Goal: Check status: Check status

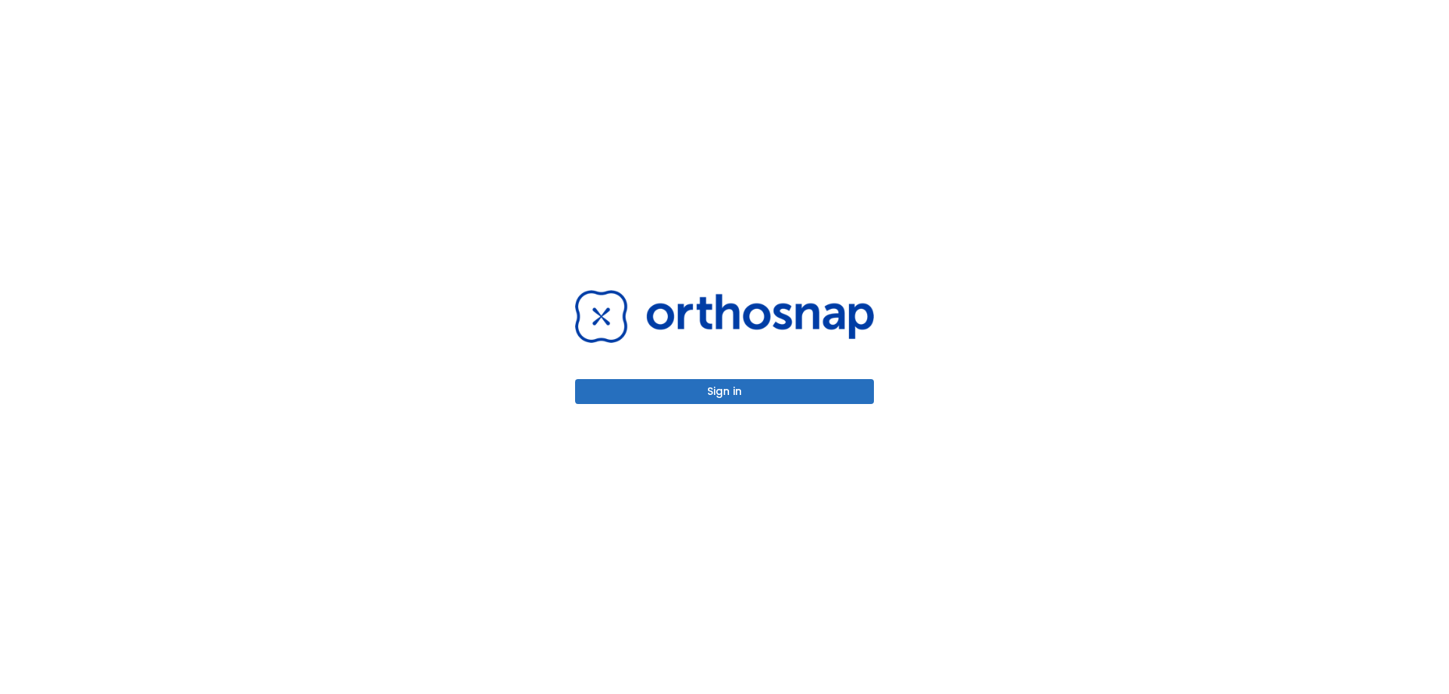
click at [697, 385] on button "Sign in" at bounding box center [724, 391] width 299 height 25
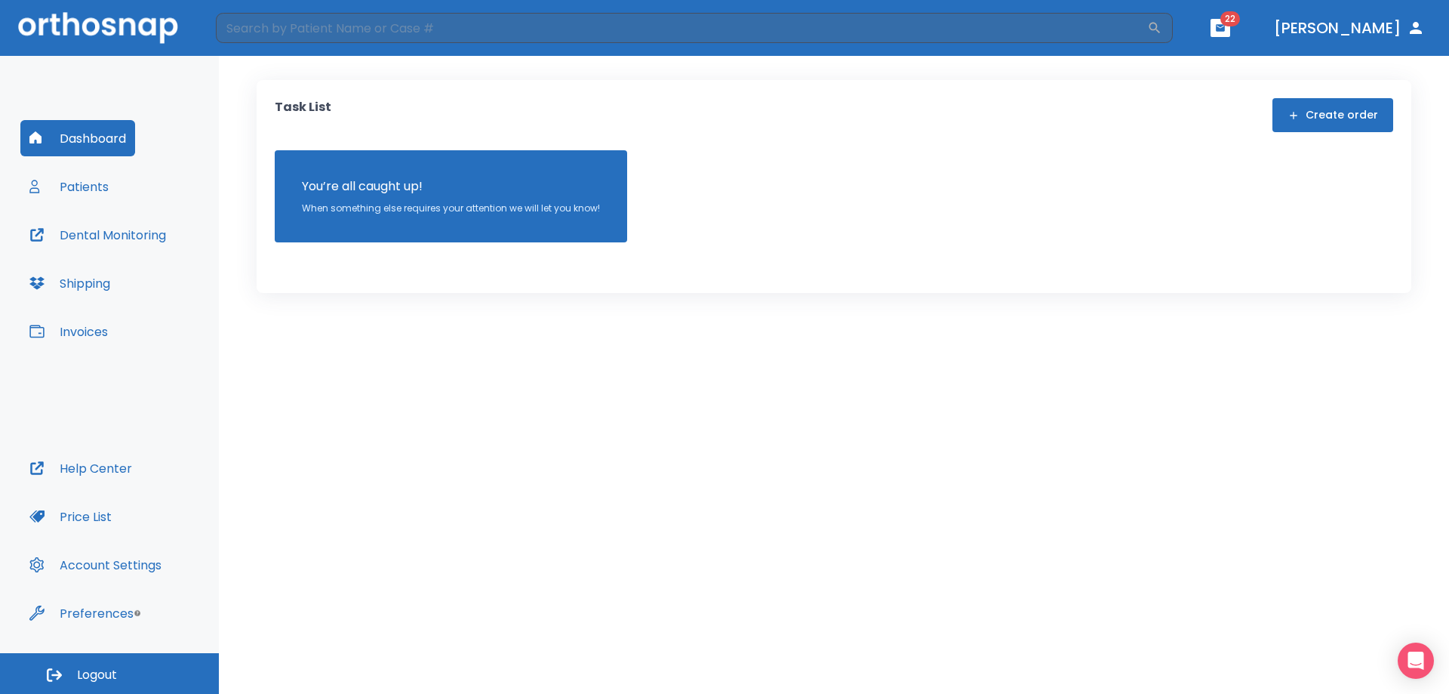
click at [83, 183] on button "Patients" at bounding box center [68, 186] width 97 height 36
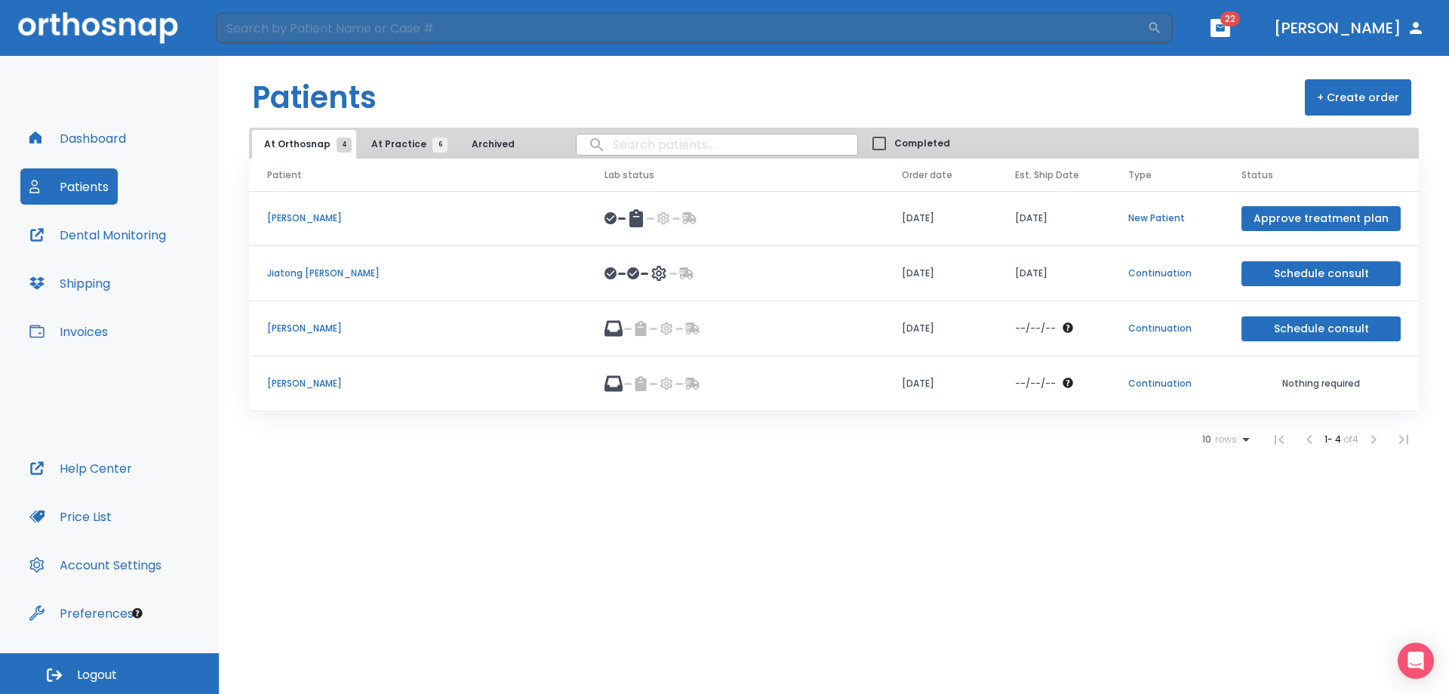
click at [299, 328] on p "[PERSON_NAME]" at bounding box center [417, 329] width 301 height 14
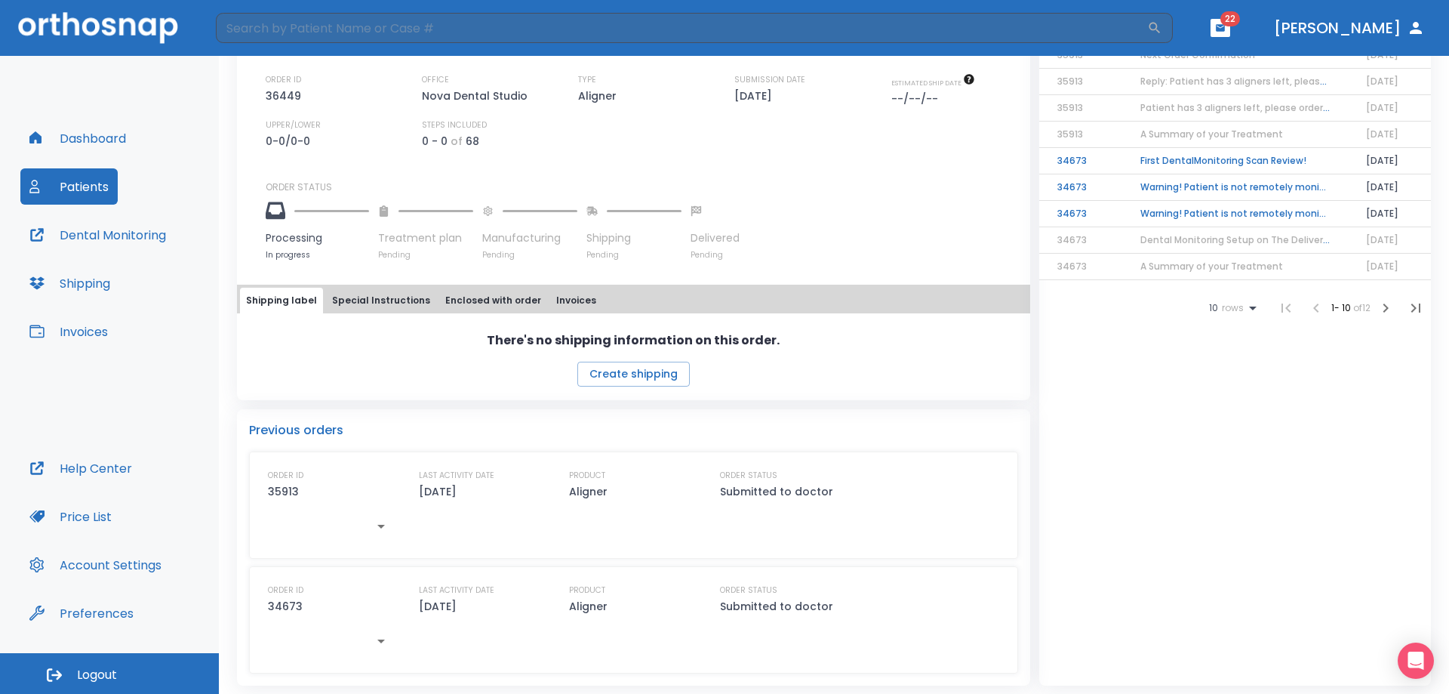
scroll to position [388, 0]
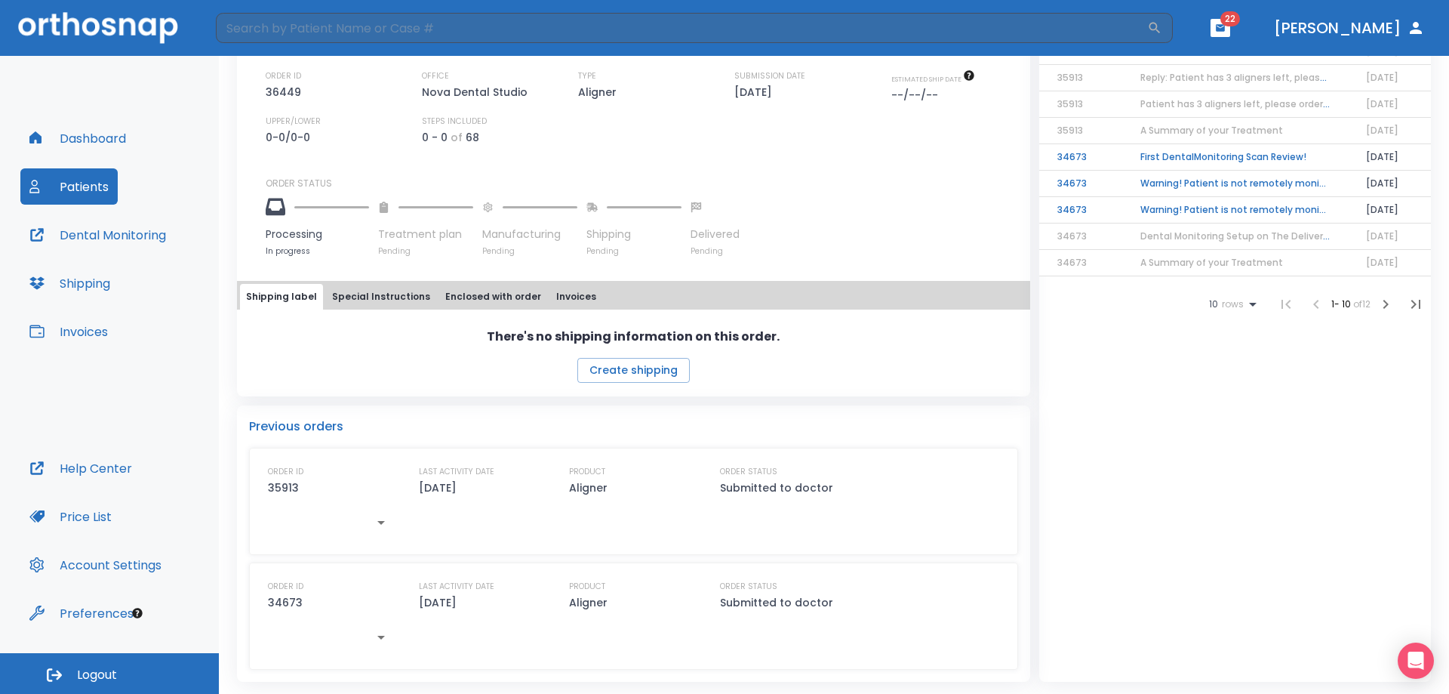
click at [387, 293] on button "Special Instructions" at bounding box center [381, 297] width 110 height 26
click at [292, 303] on button "Shipping label" at bounding box center [281, 298] width 83 height 26
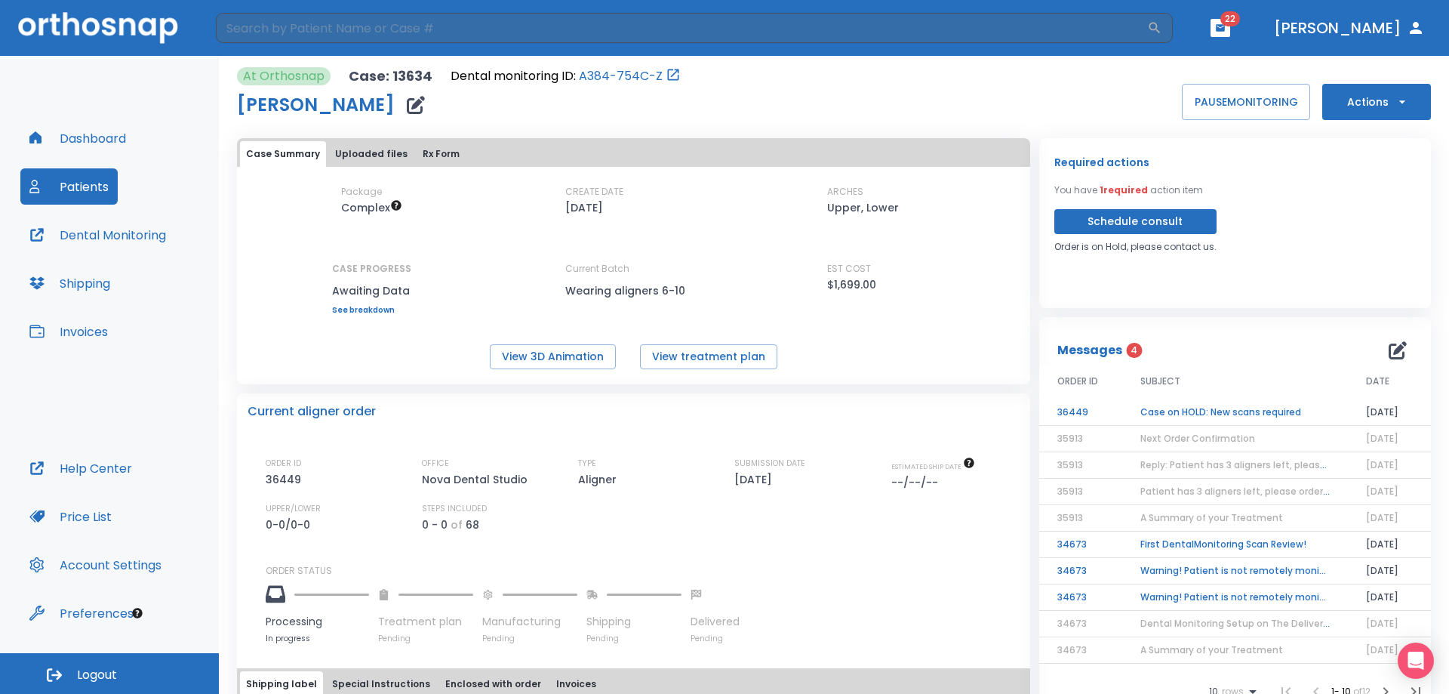
scroll to position [0, 0]
click at [1163, 442] on span "Next Order Confirmation" at bounding box center [1197, 438] width 115 height 13
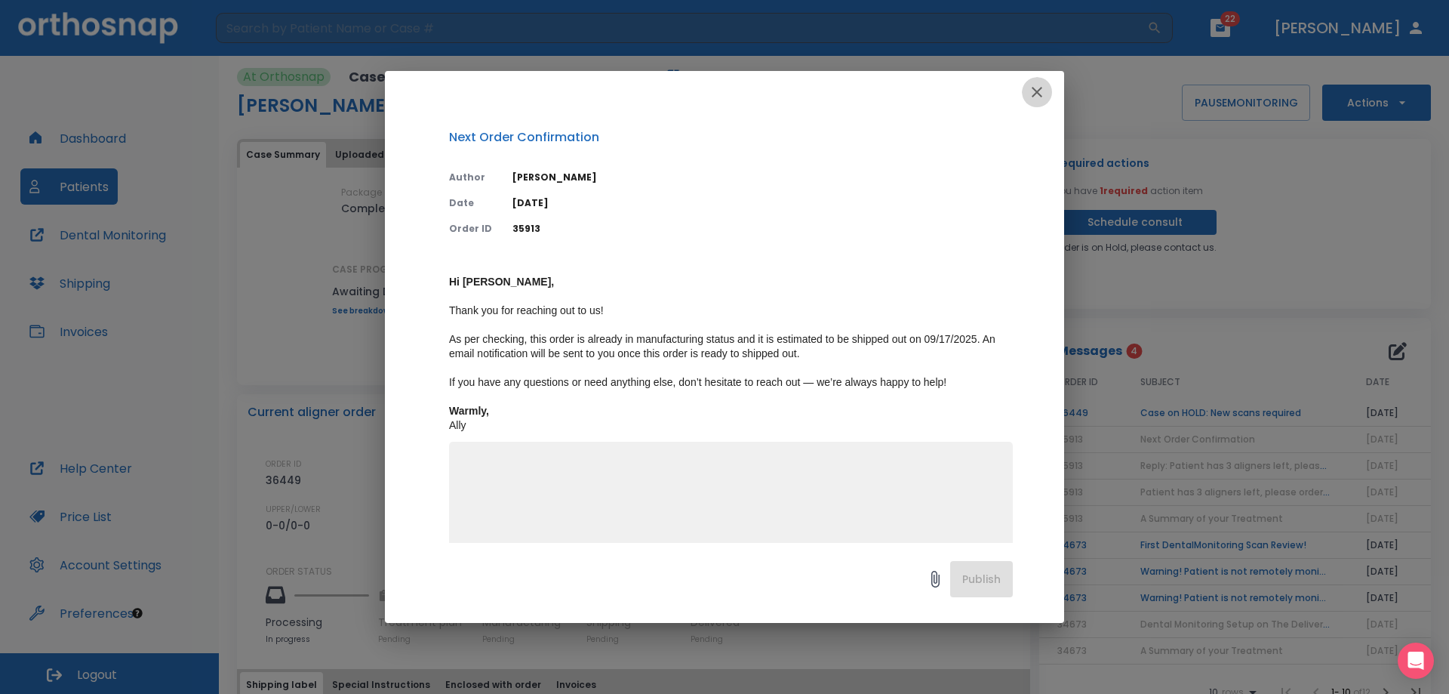
click at [1039, 85] on icon "button" at bounding box center [1037, 92] width 18 height 18
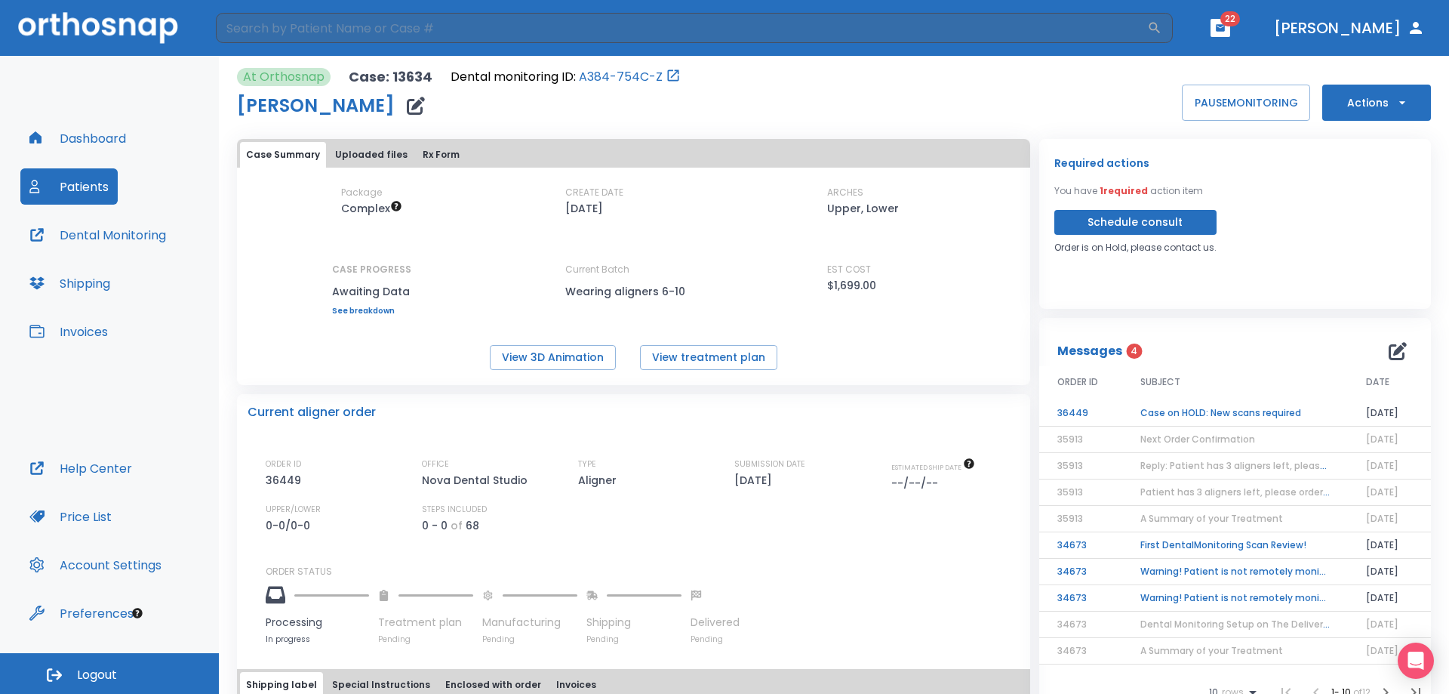
click at [1170, 413] on td "Case on HOLD: New scans required" at bounding box center [1235, 413] width 226 height 26
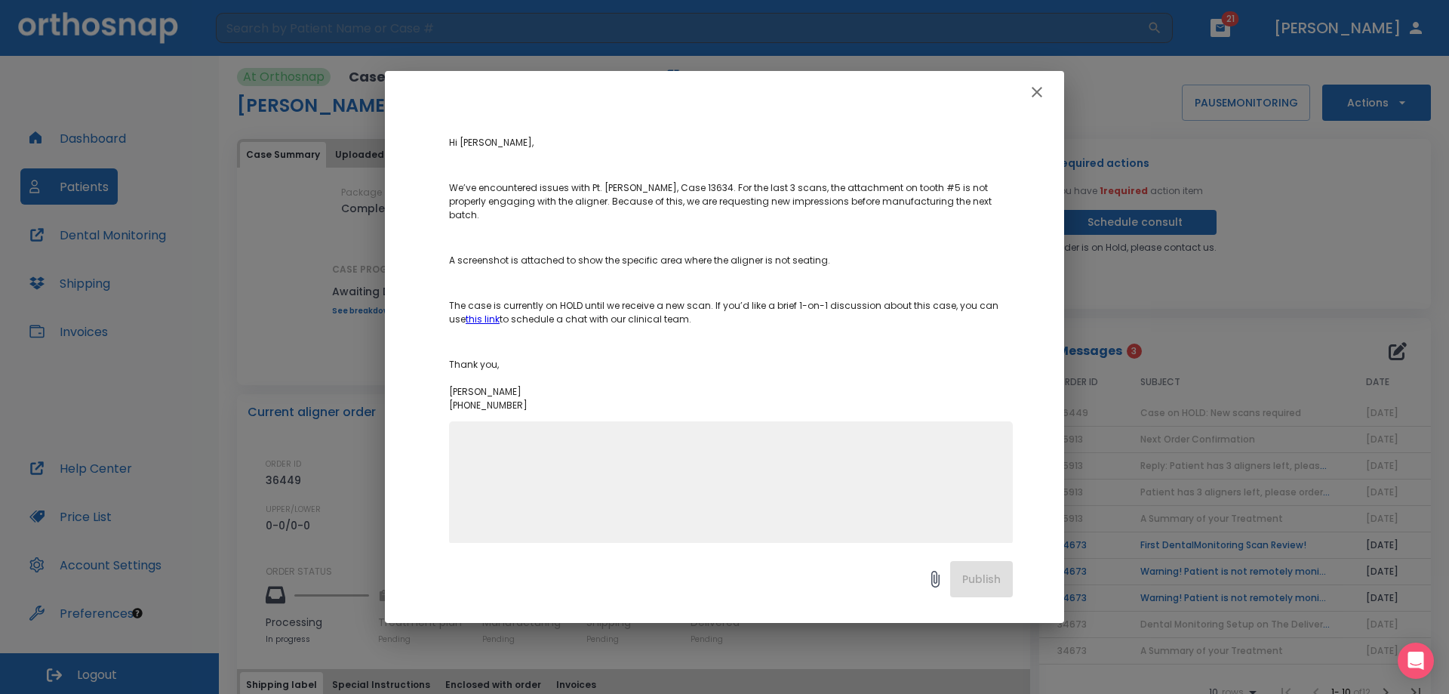
scroll to position [176, 0]
click at [1038, 88] on icon "button" at bounding box center [1037, 92] width 18 height 18
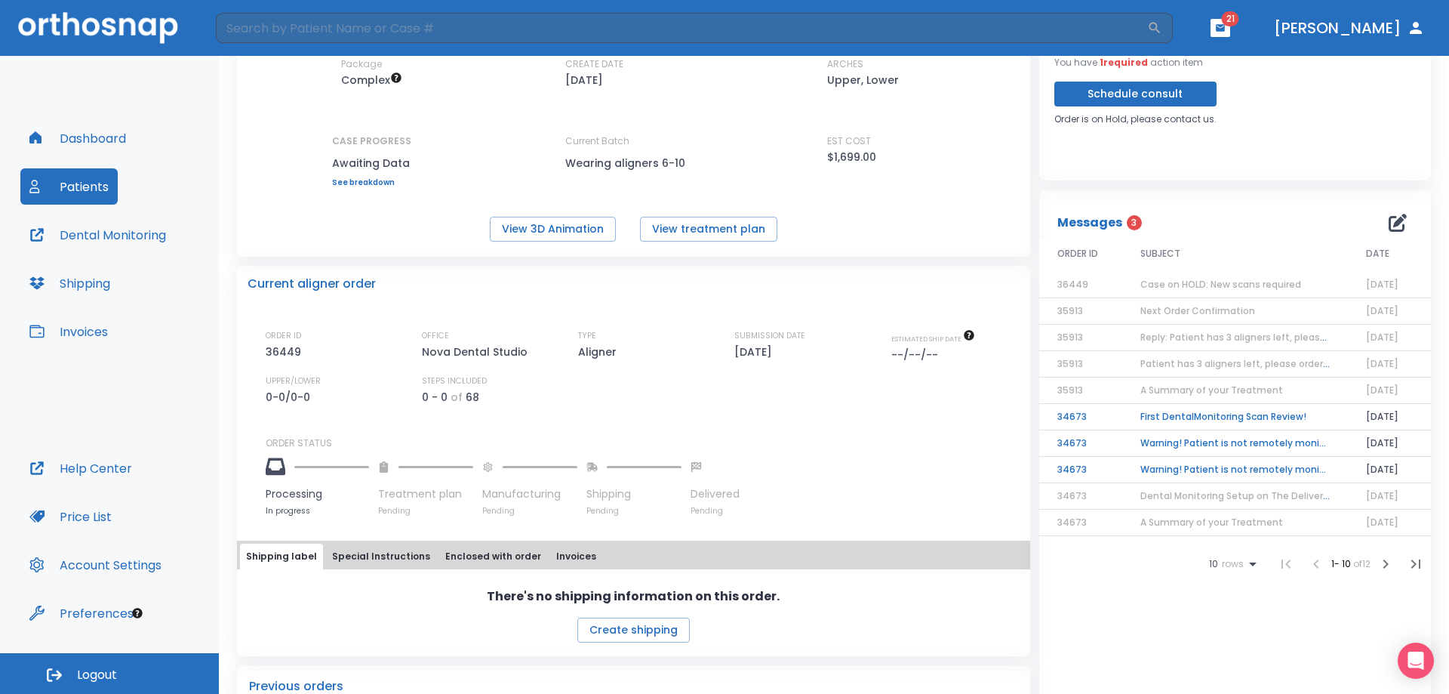
scroll to position [151, 0]
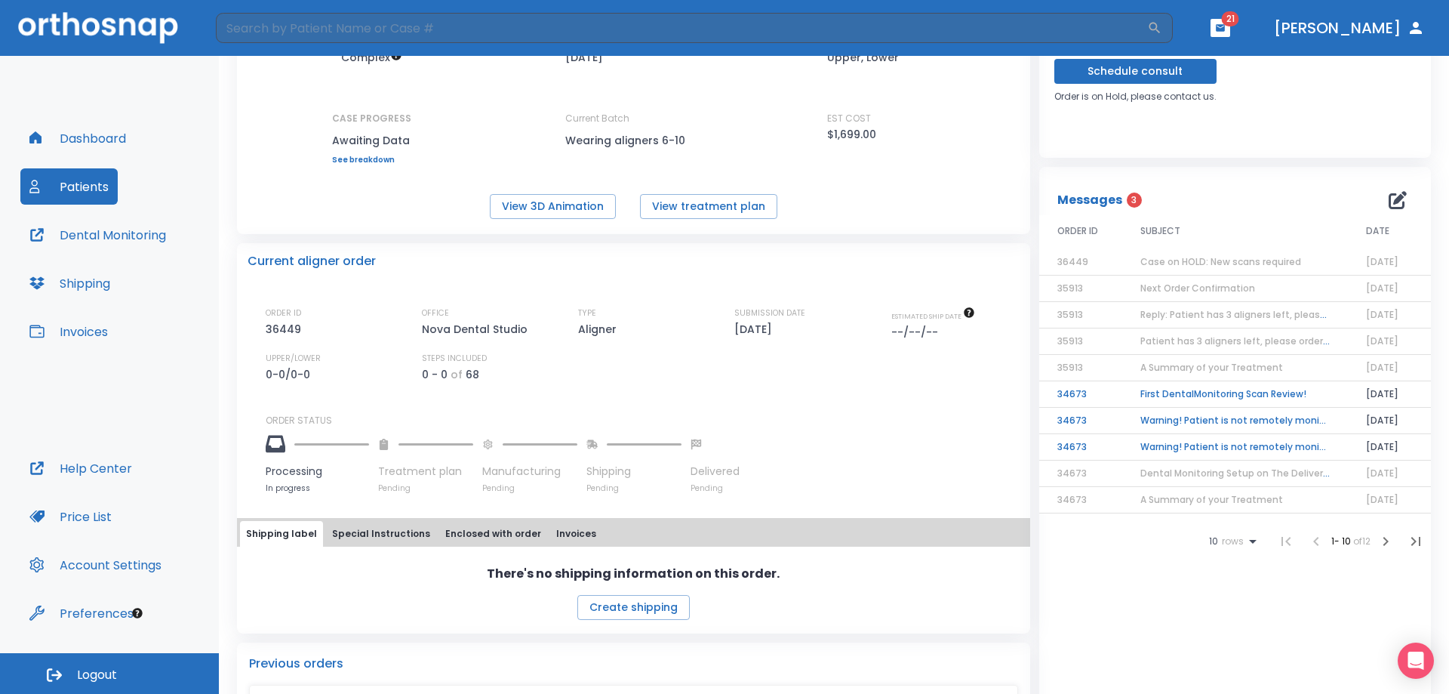
click at [411, 483] on p "Pending" at bounding box center [425, 487] width 95 height 11
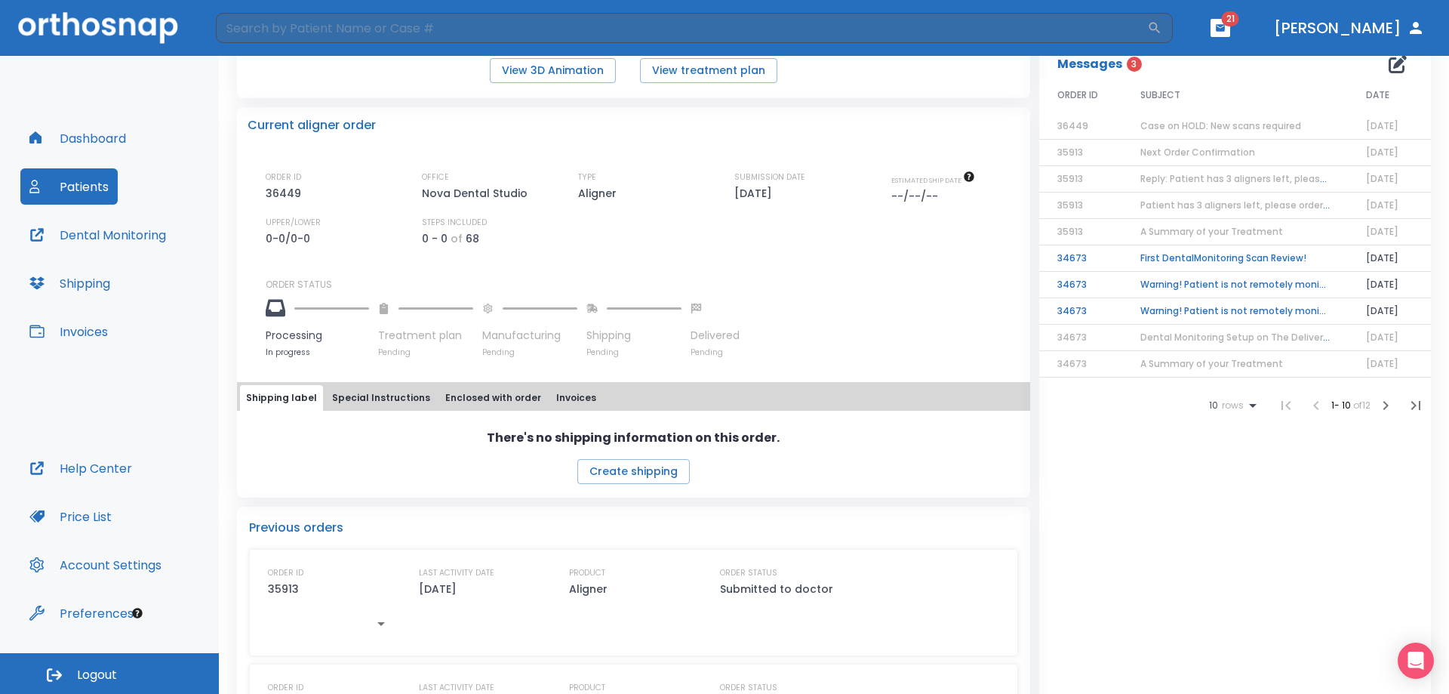
scroll to position [302, 0]
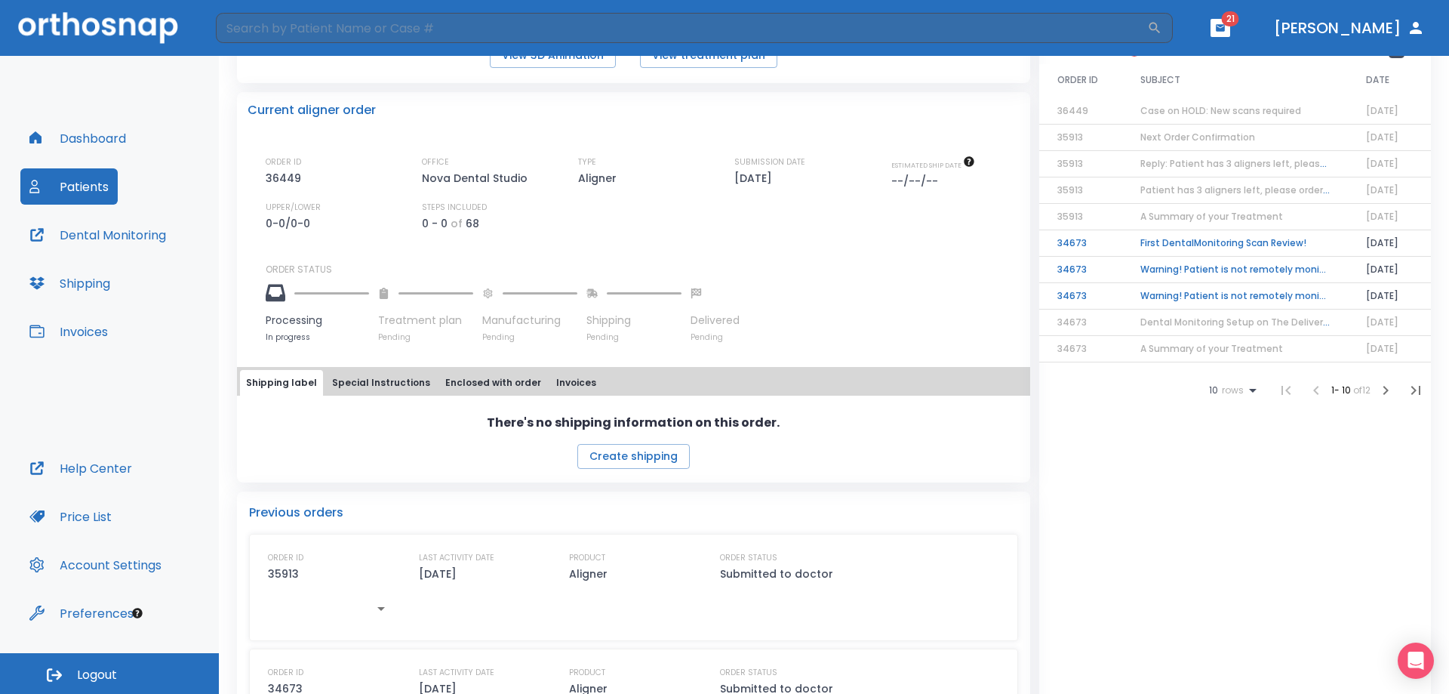
click at [370, 375] on button "Special Instructions" at bounding box center [381, 383] width 110 height 26
click at [270, 373] on button "Shipping label" at bounding box center [281, 383] width 83 height 26
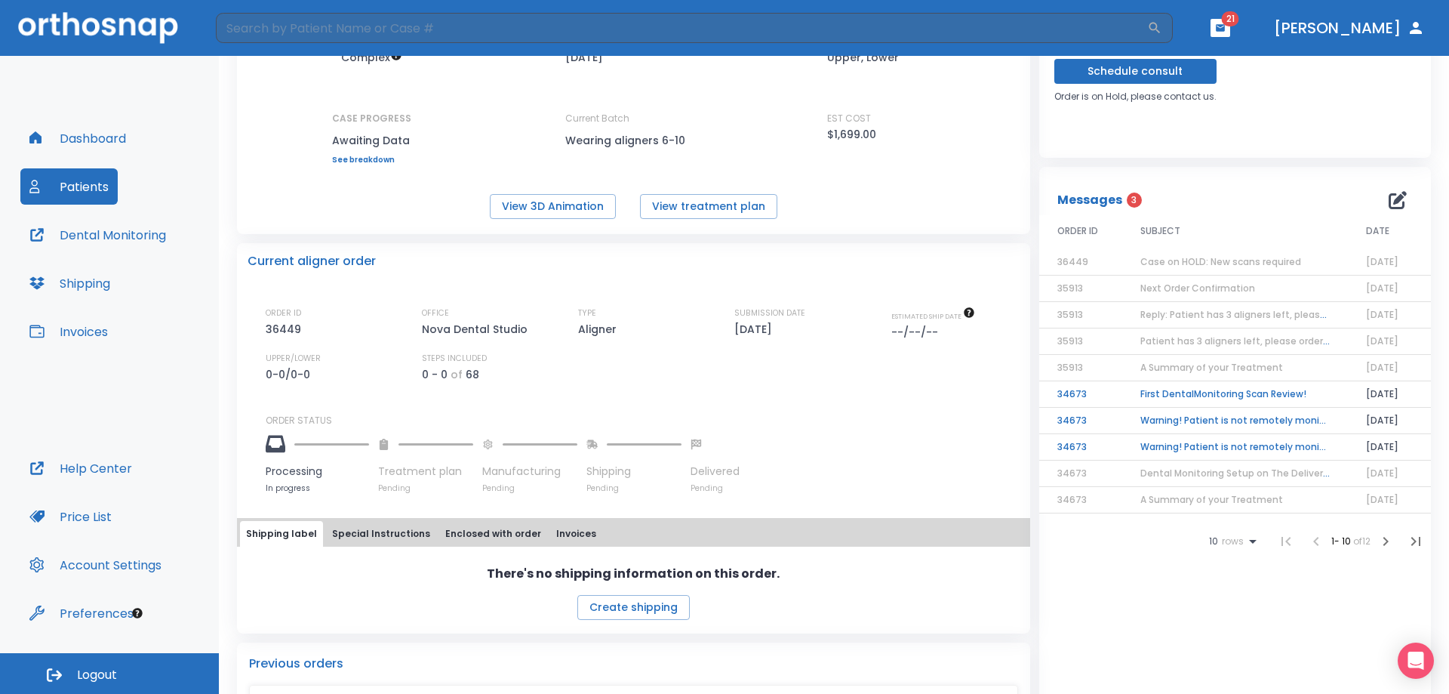
click at [1219, 257] on span "Case on HOLD: New scans required" at bounding box center [1220, 261] width 161 height 13
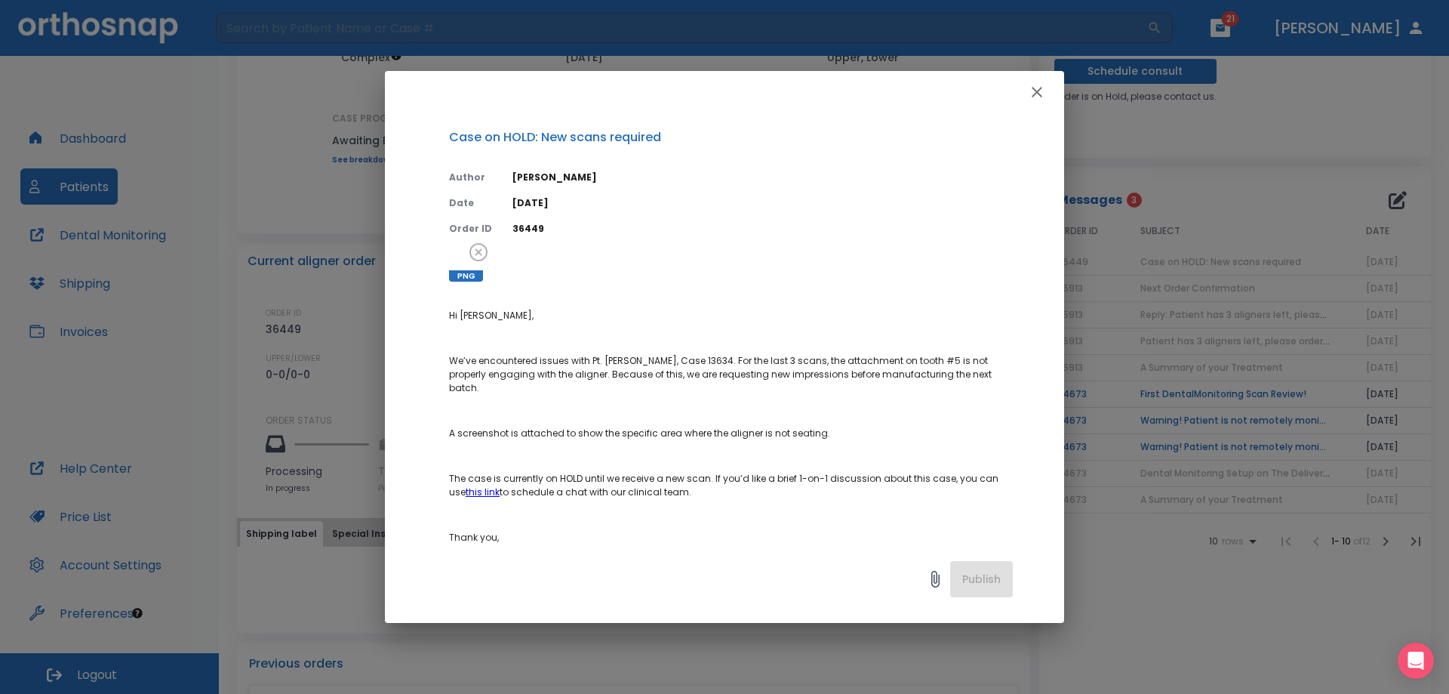
click at [1034, 91] on icon "button" at bounding box center [1037, 92] width 18 height 18
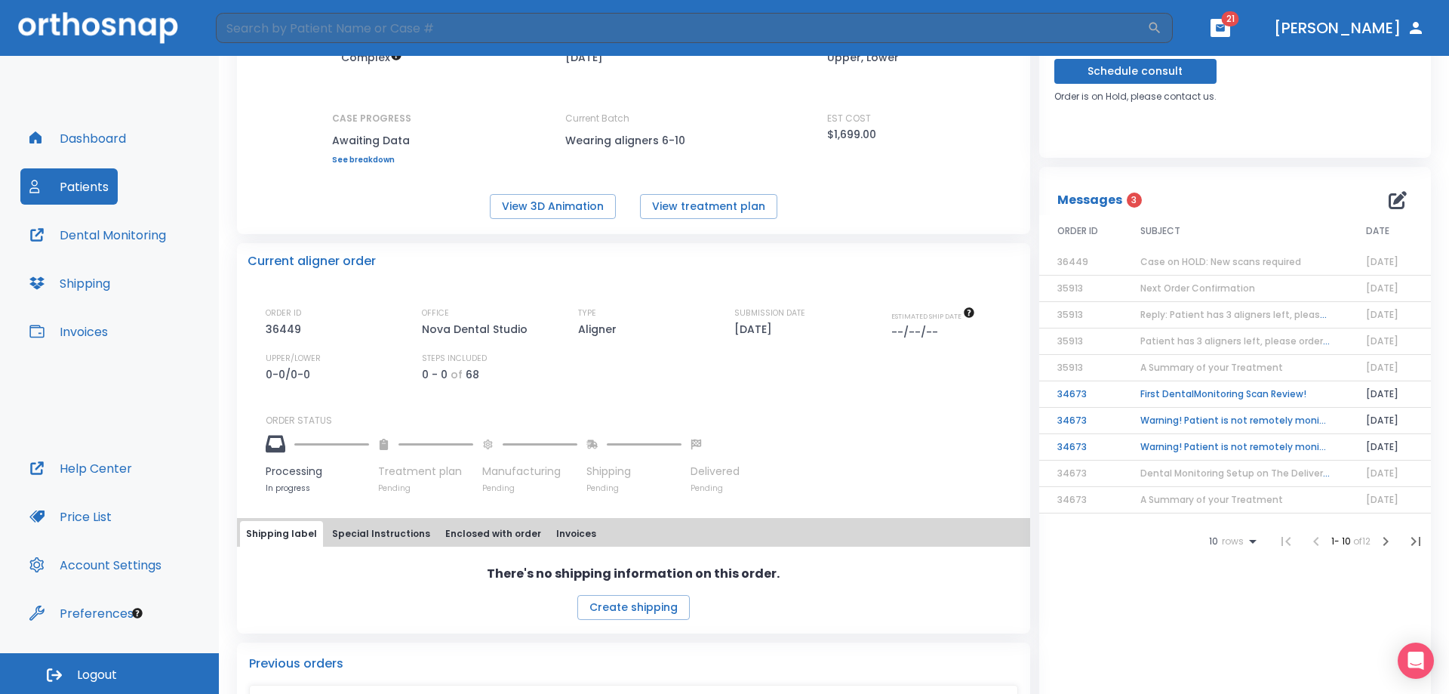
scroll to position [226, 0]
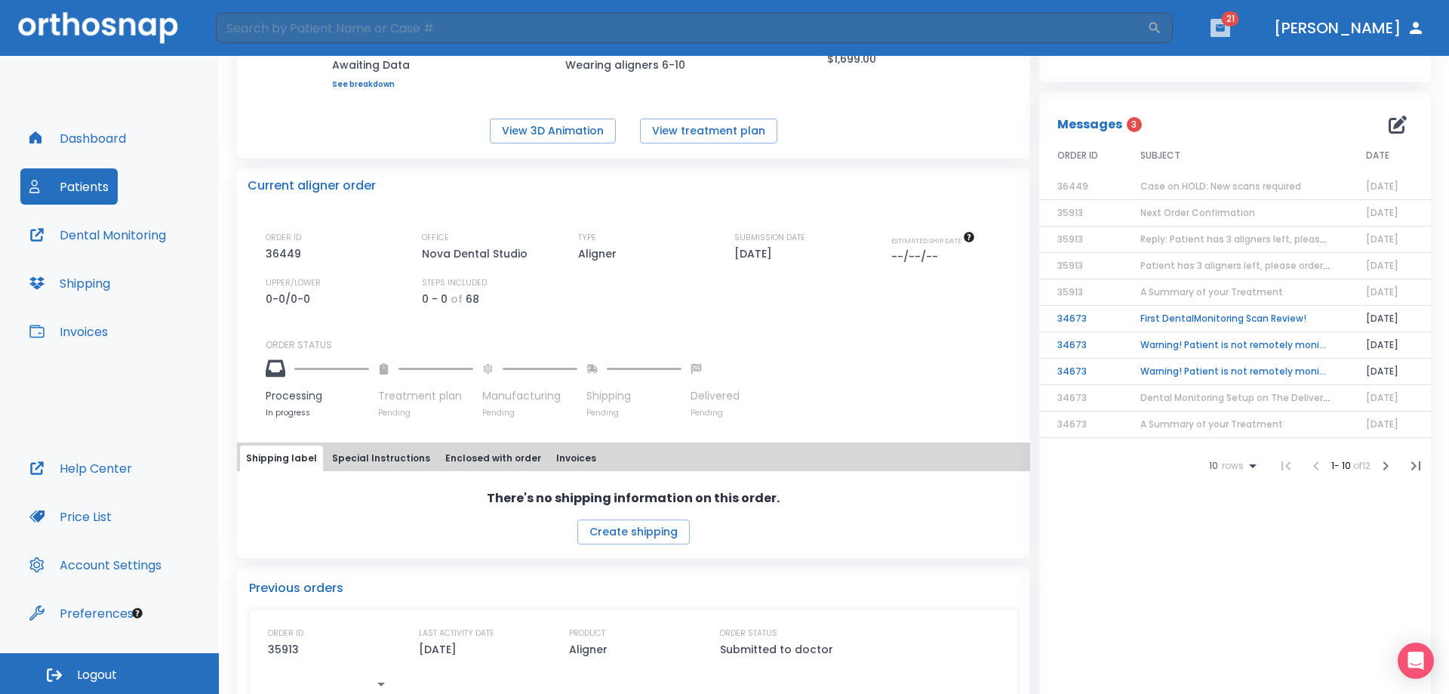
click at [1226, 23] on icon "button" at bounding box center [1220, 28] width 11 height 11
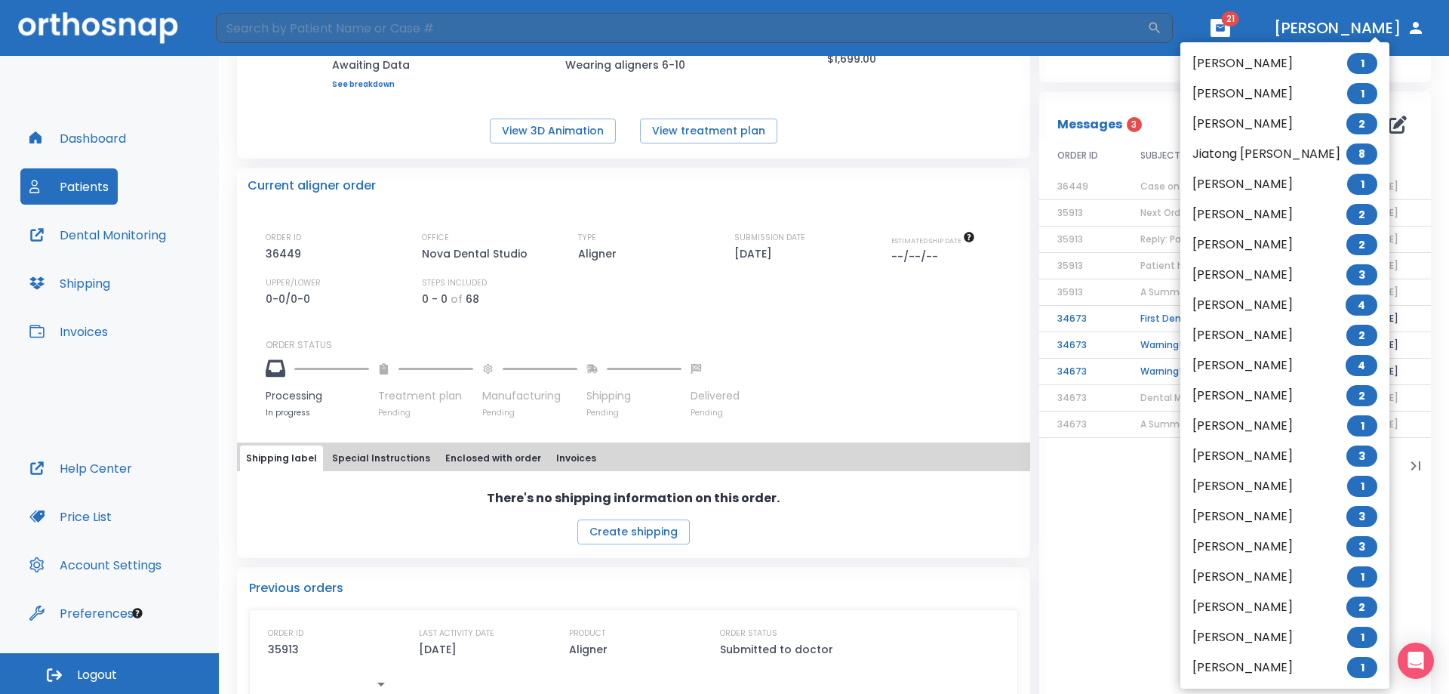
click at [1245, 62] on li "[PERSON_NAME] 1" at bounding box center [1284, 63] width 209 height 30
